Goal: Navigation & Orientation: Find specific page/section

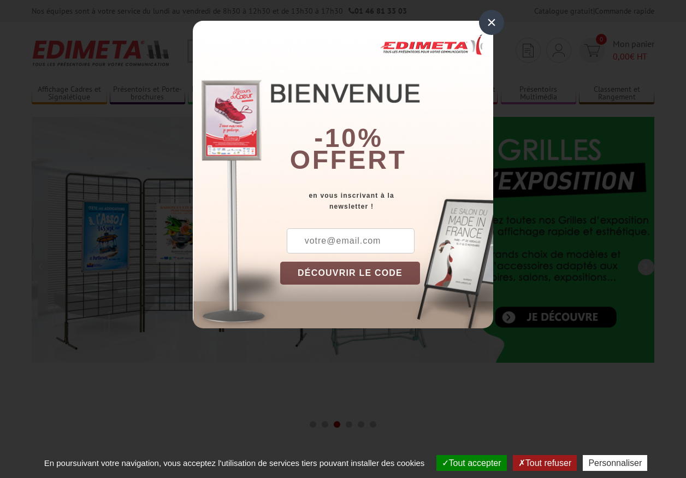
click at [466, 463] on button "Tout accepter" at bounding box center [471, 463] width 70 height 16
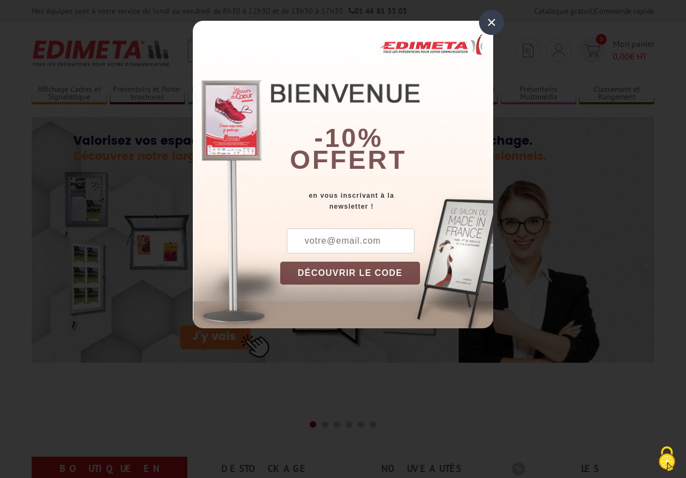
click at [491, 22] on div "×" at bounding box center [491, 22] width 25 height 25
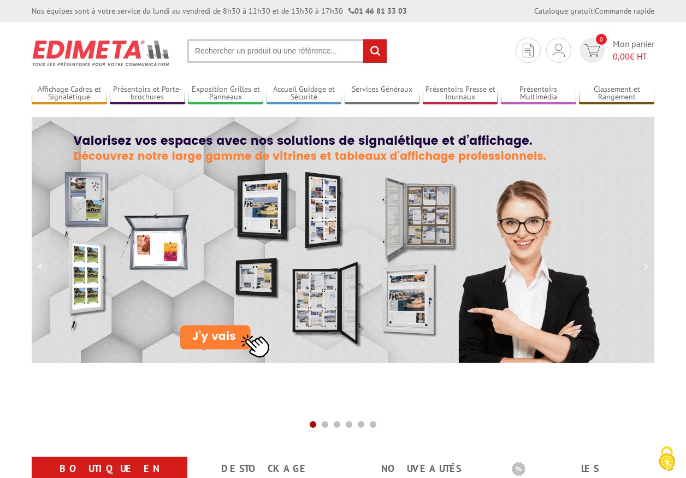
click at [0, 0] on div "Nos équipes sont à votre service du [DATE] au [DATE] de 8h30 à 12h30 et de 13h3…" at bounding box center [343, 11] width 686 height 22
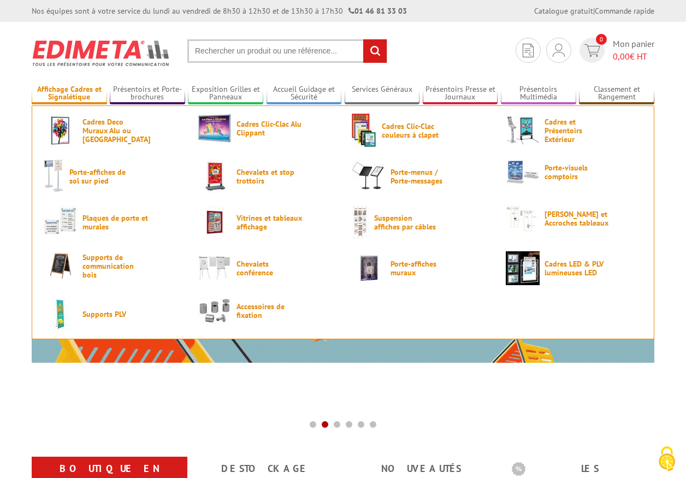
click at [69, 93] on link "Affichage Cadres et Signalétique" at bounding box center [69, 94] width 75 height 18
